Goal: Information Seeking & Learning: Learn about a topic

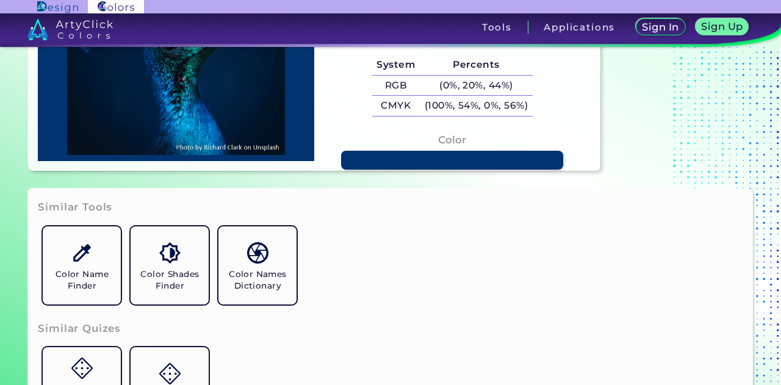
scroll to position [241, 0]
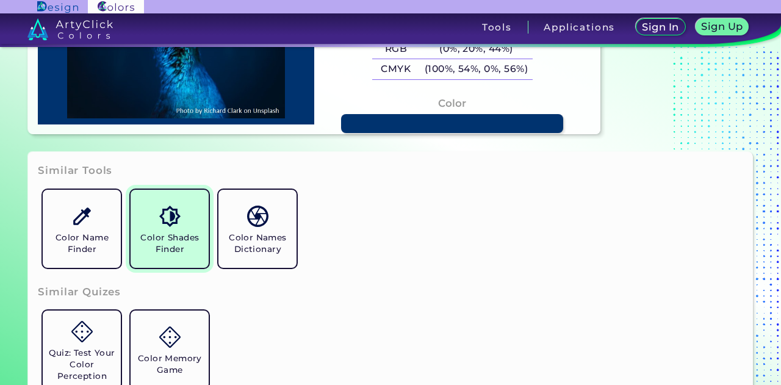
click at [176, 214] on img at bounding box center [169, 216] width 21 height 21
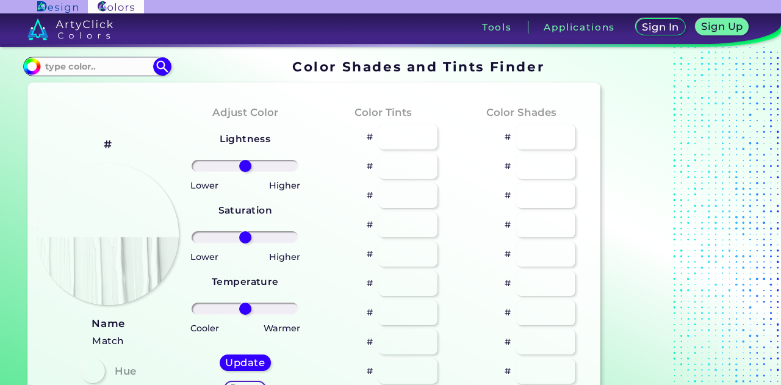
type input "#70e6d2"
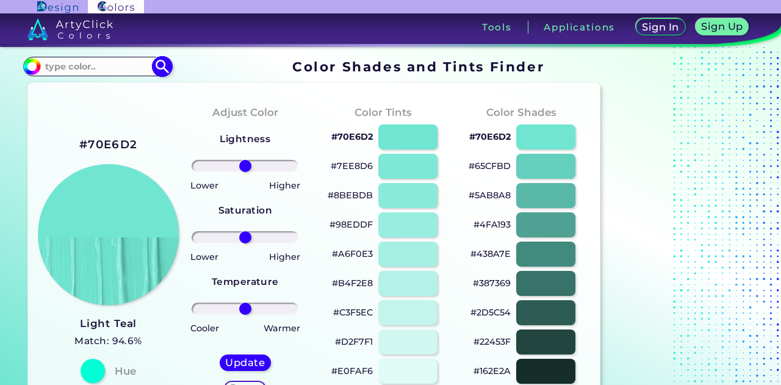
click at [129, 67] on input at bounding box center [97, 66] width 114 height 16
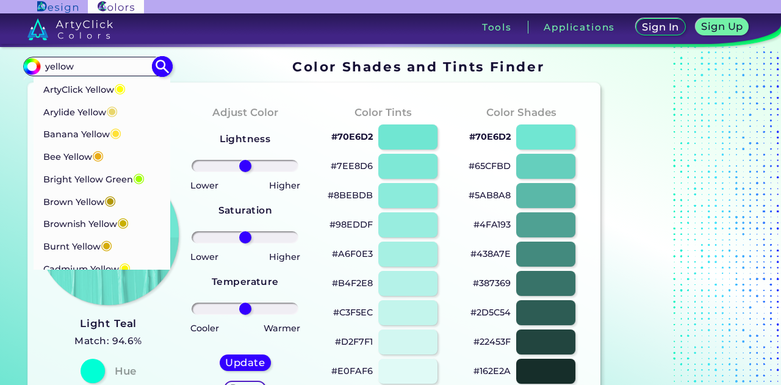
type input "yellow"
click at [167, 62] on img at bounding box center [162, 66] width 21 height 21
click at [159, 64] on img at bounding box center [162, 66] width 21 height 21
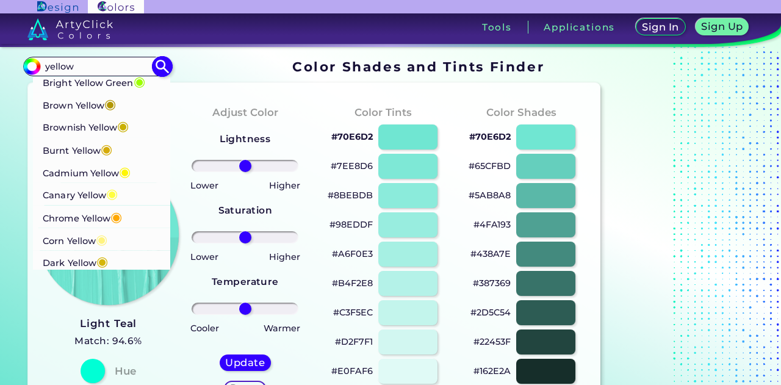
scroll to position [93, 0]
click at [111, 175] on p "Cadmium Yellow ◉" at bounding box center [87, 170] width 88 height 23
type input "#fff600"
type input "#FFF600"
